Goal: Task Accomplishment & Management: Use online tool/utility

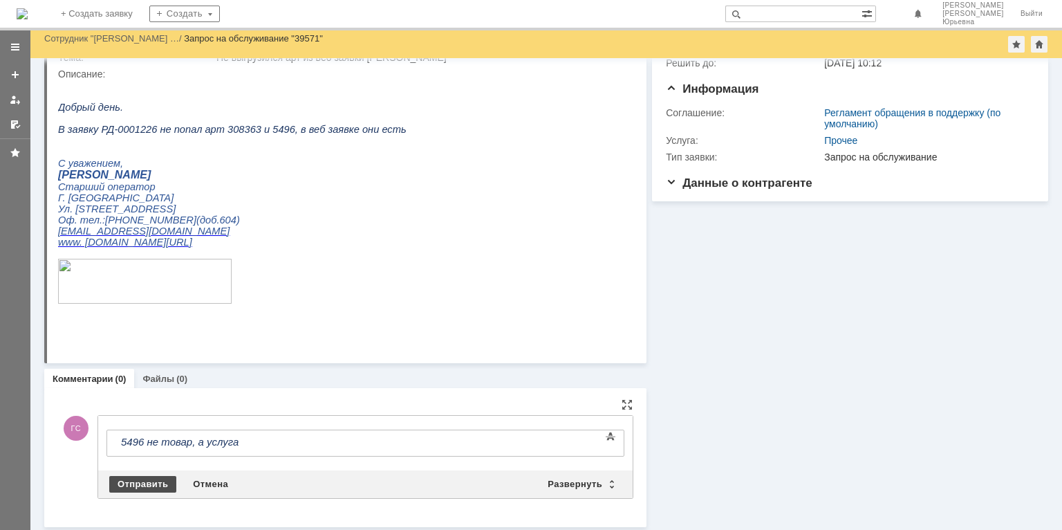
click at [150, 480] on div "Отправить" at bounding box center [142, 484] width 67 height 17
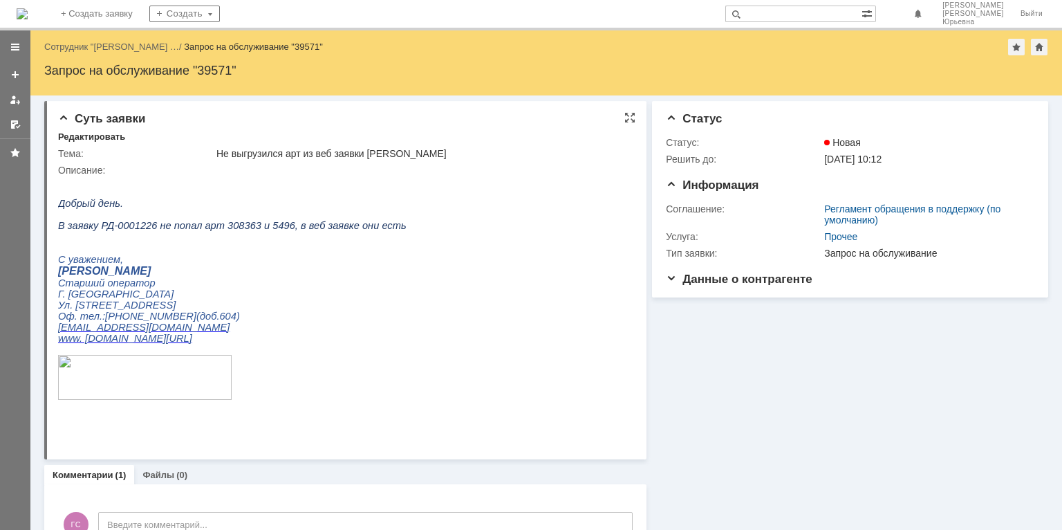
scroll to position [46, 0]
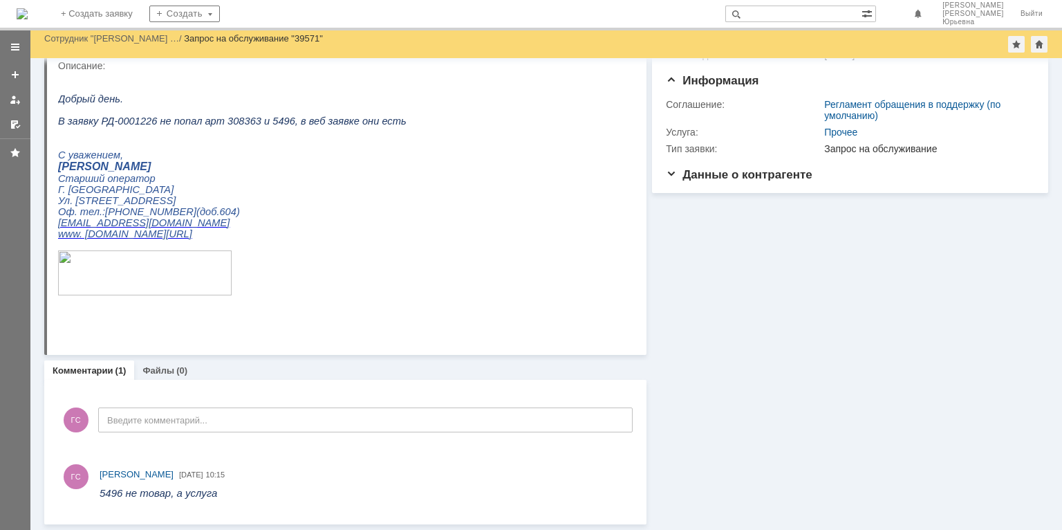
scroll to position [67, 0]
click at [220, 15] on div "Создать" at bounding box center [184, 14] width 71 height 17
